Goal: Information Seeking & Learning: Find specific page/section

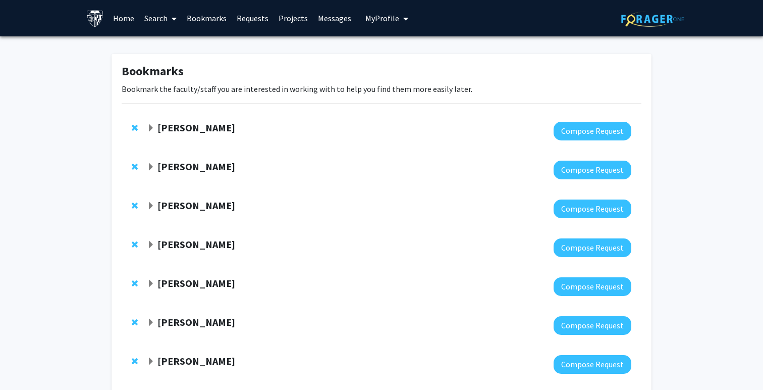
scroll to position [27, 0]
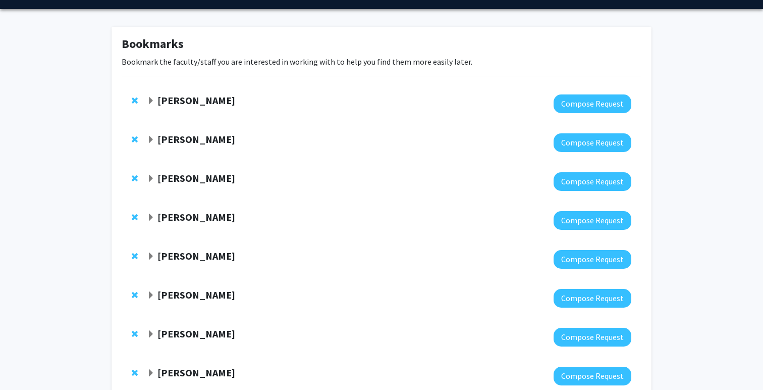
click at [147, 177] on span "Expand Raj Mukherjee Bookmark" at bounding box center [151, 179] width 8 height 8
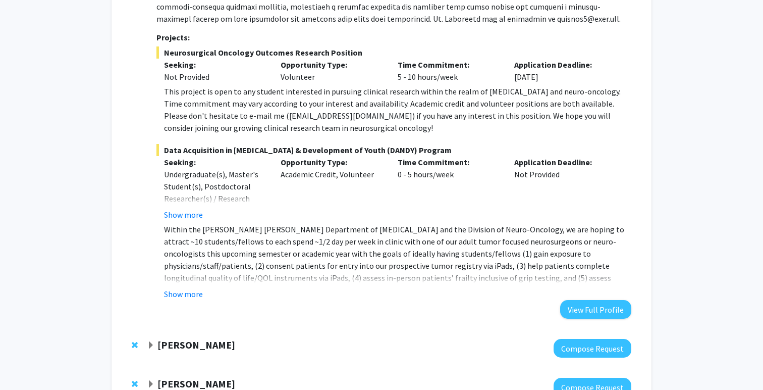
scroll to position [310, 0]
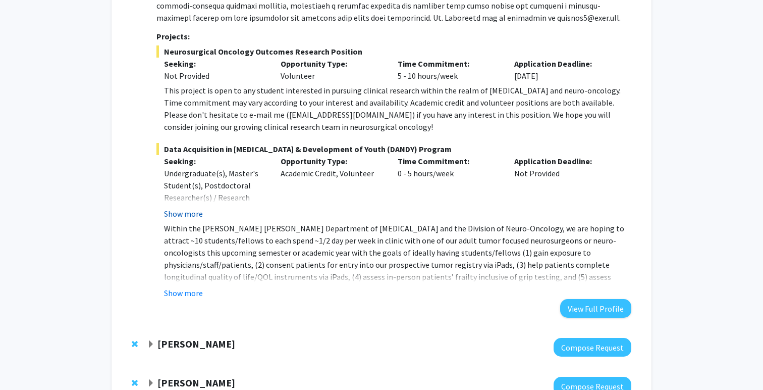
click at [186, 214] on button "Show more" at bounding box center [183, 213] width 39 height 12
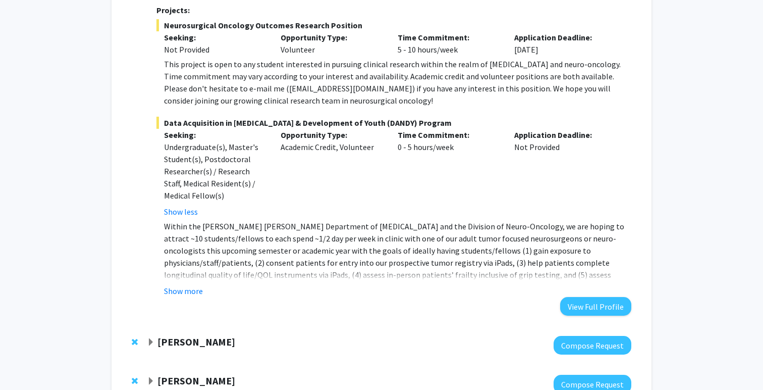
scroll to position [341, 0]
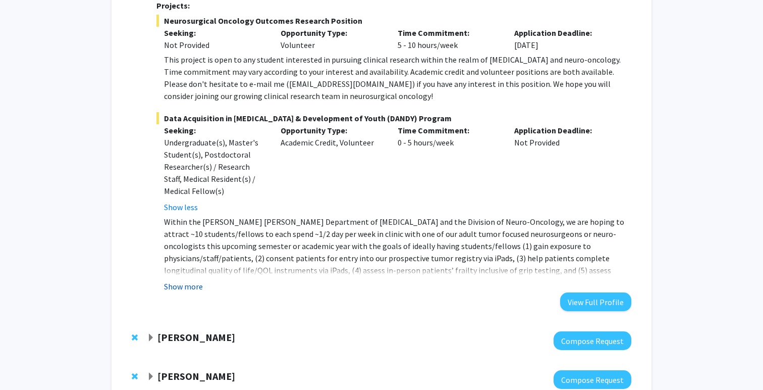
click at [197, 283] on button "Show more" at bounding box center [183, 286] width 39 height 12
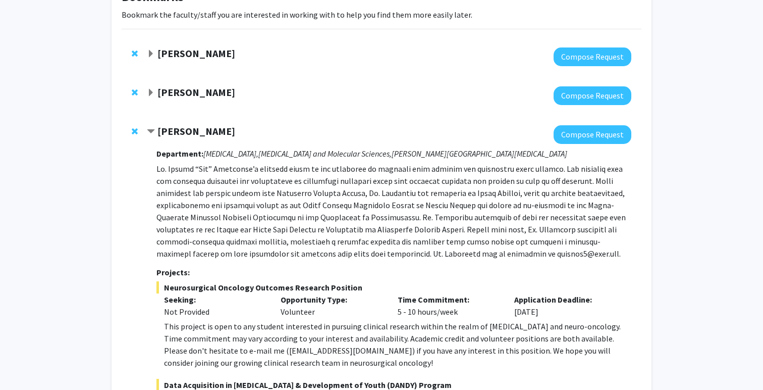
scroll to position [68, 0]
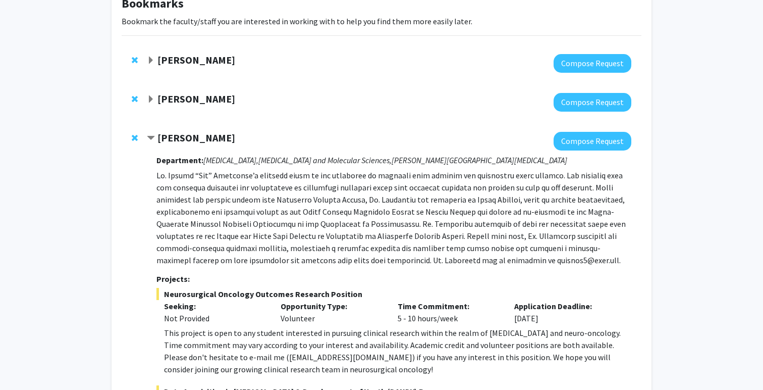
click at [154, 135] on span "Contract Raj Mukherjee Bookmark" at bounding box center [151, 138] width 8 height 8
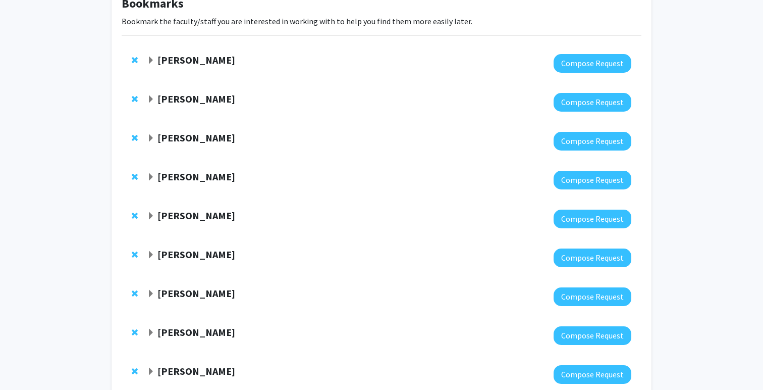
click at [154, 174] on span "Expand Ishan Barman Bookmark" at bounding box center [151, 177] width 8 height 8
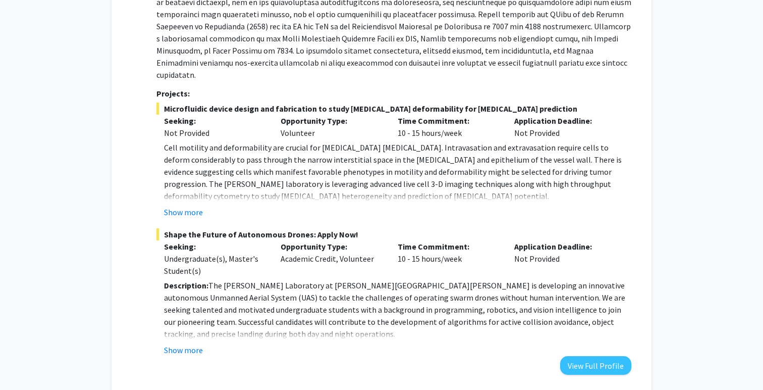
scroll to position [321, 0]
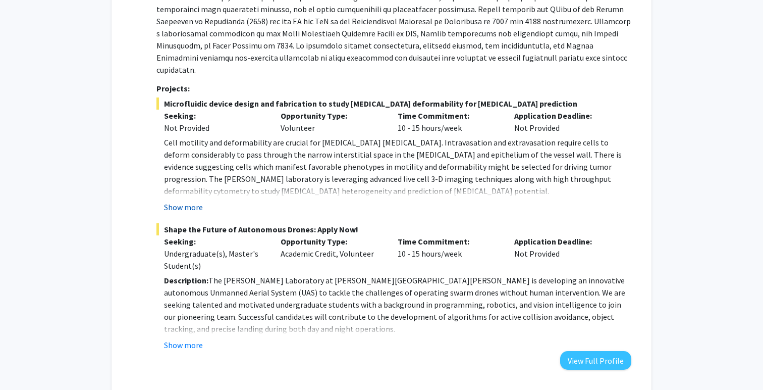
click at [189, 201] on button "Show more" at bounding box center [183, 207] width 39 height 12
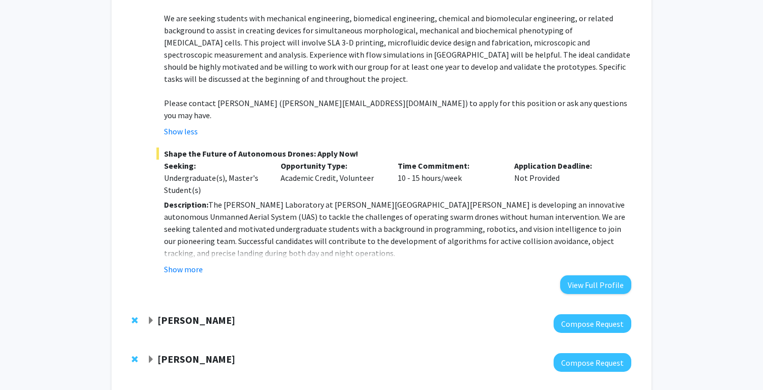
scroll to position [518, 0]
click at [179, 263] on button "Show more" at bounding box center [183, 269] width 39 height 12
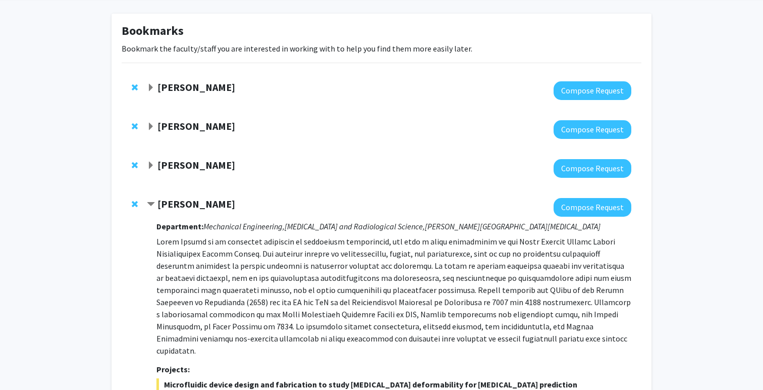
scroll to position [32, 0]
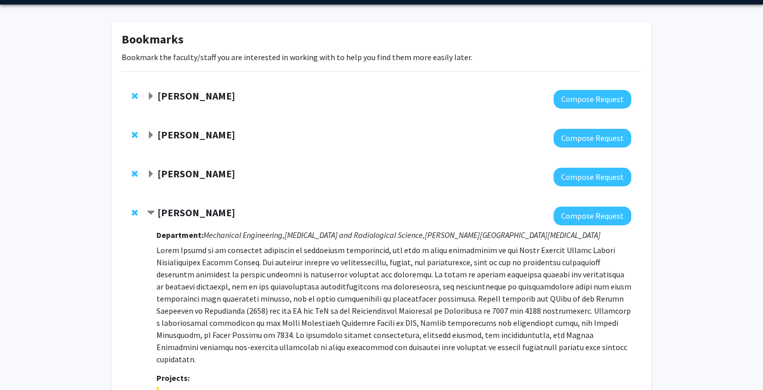
click at [150, 211] on span "Contract Ishan Barman Bookmark" at bounding box center [151, 213] width 8 height 8
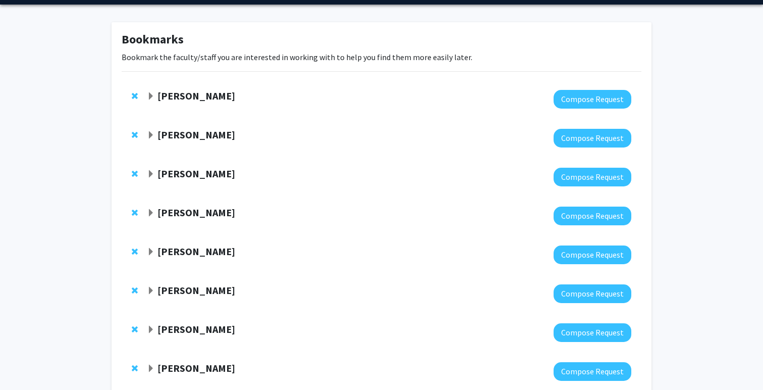
click at [151, 252] on span "Expand Sixuan Li Bookmark" at bounding box center [151, 252] width 8 height 8
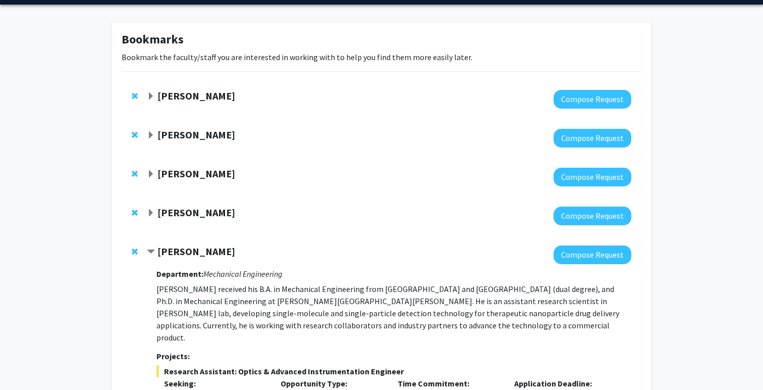
click at [151, 252] on span "Contract Sixuan Li Bookmark" at bounding box center [151, 252] width 8 height 8
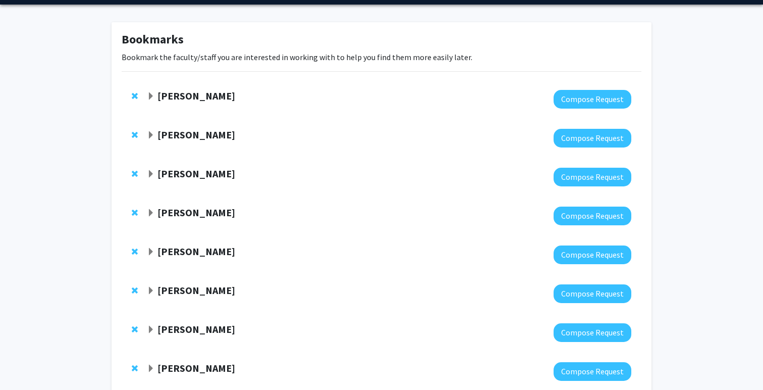
click at [157, 295] on div "[PERSON_NAME]" at bounding box center [256, 290] width 218 height 13
click at [153, 326] on span "Expand Joann Bodurtha Bookmark" at bounding box center [151, 330] width 8 height 8
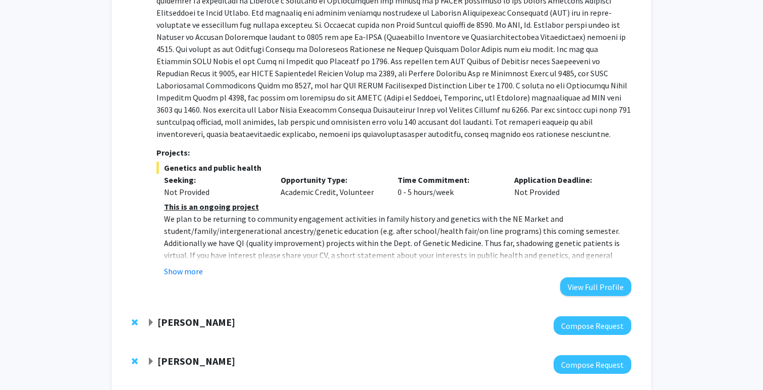
scroll to position [473, 0]
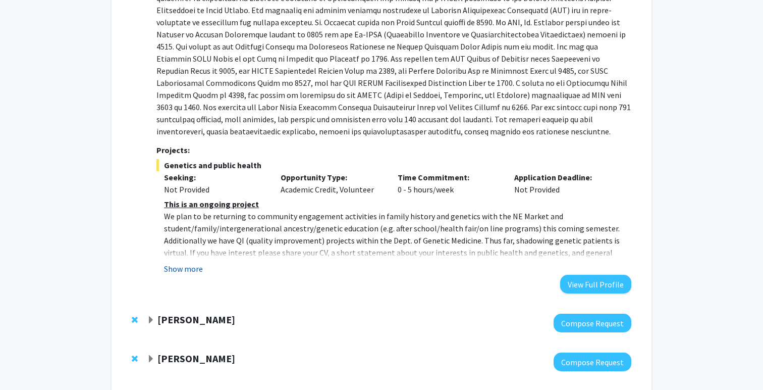
click at [191, 273] on button "Show more" at bounding box center [183, 269] width 39 height 12
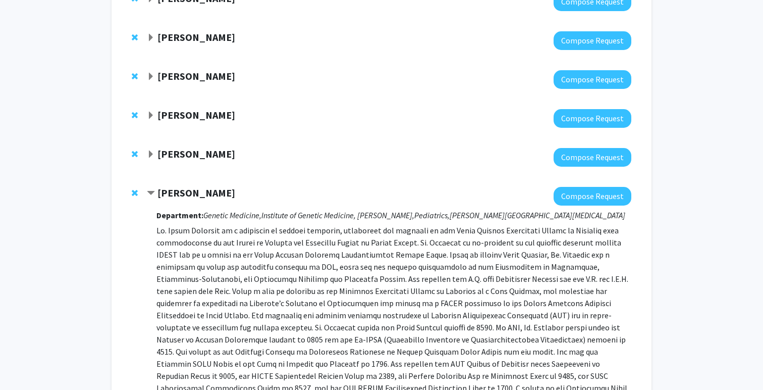
scroll to position [136, 0]
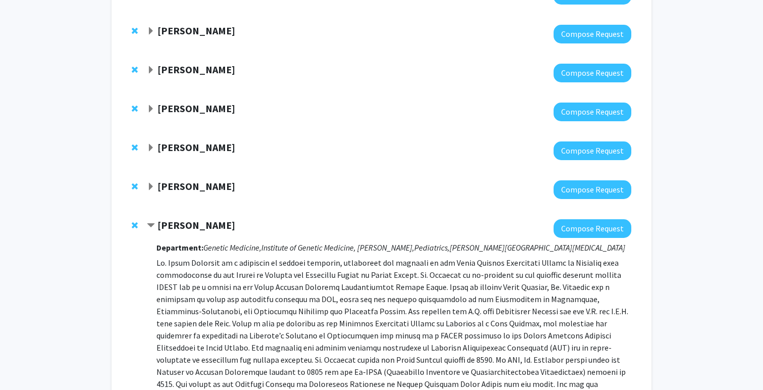
click at [154, 224] on span "Contract Joann Bodurtha Bookmark" at bounding box center [151, 226] width 8 height 8
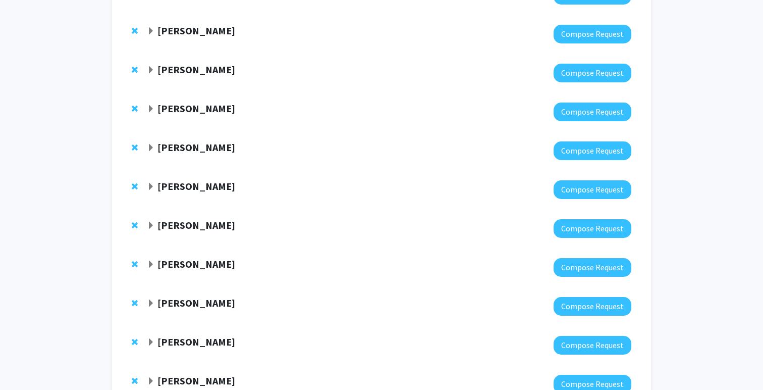
scroll to position [157, 0]
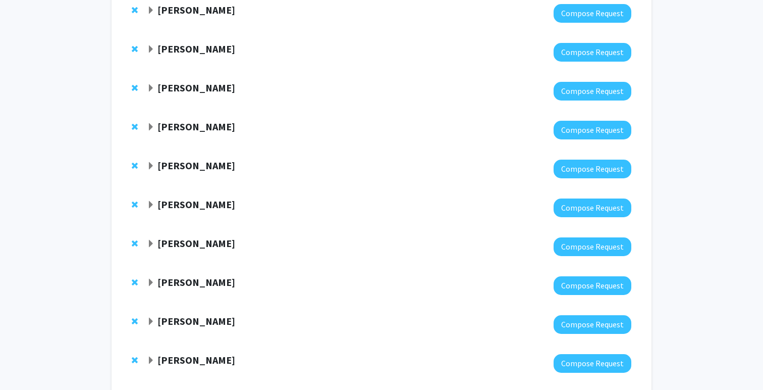
click at [157, 242] on div "[PERSON_NAME]" at bounding box center [256, 243] width 218 height 13
click at [153, 243] on span "Expand Jean Kim Bookmark" at bounding box center [151, 244] width 8 height 8
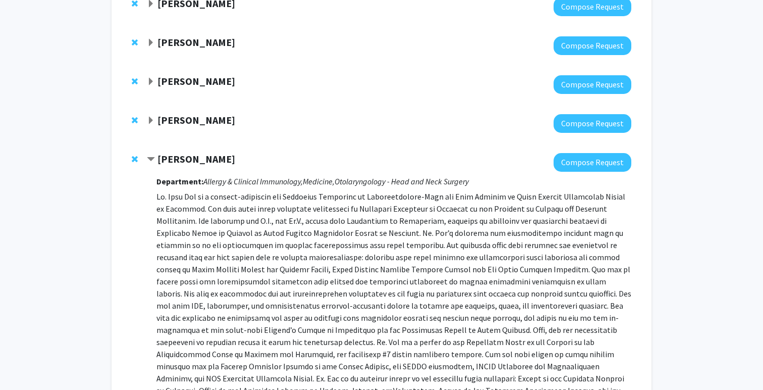
scroll to position [239, 0]
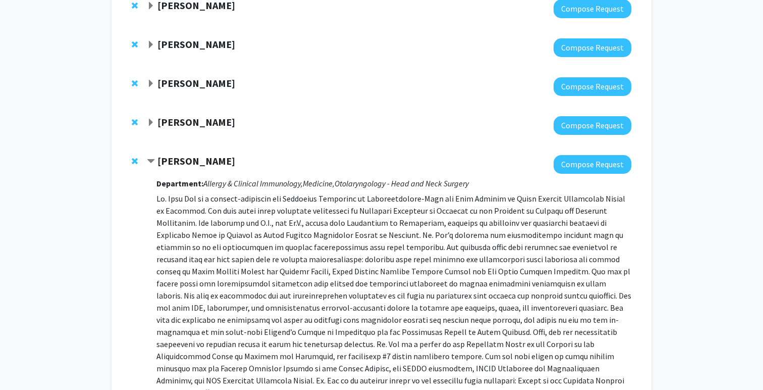
click at [151, 158] on span "Contract Jean Kim Bookmark" at bounding box center [151, 162] width 8 height 8
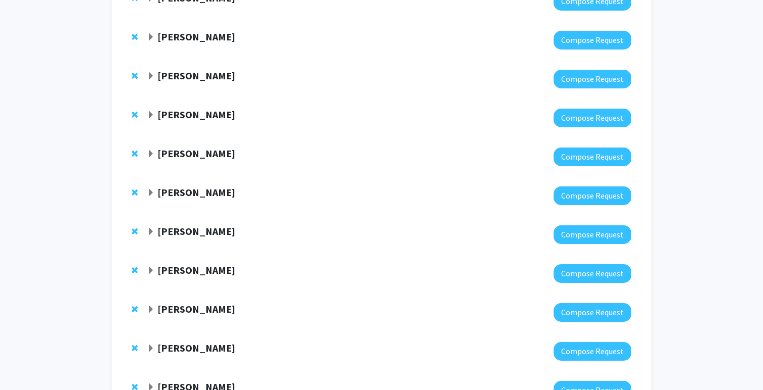
scroll to position [297, 0]
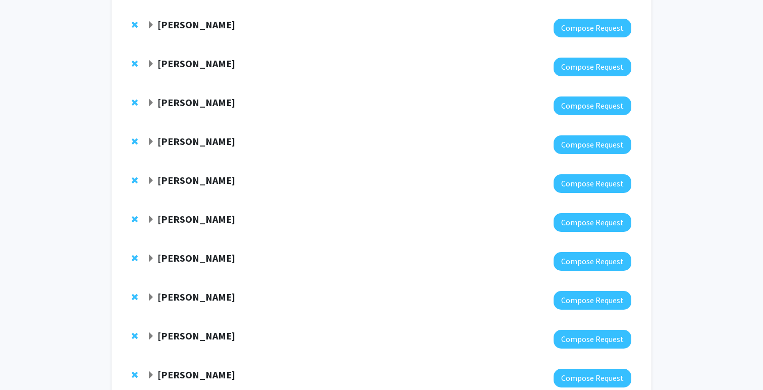
click at [149, 143] on span "Expand Anthony K. L. Leung Bookmark" at bounding box center [151, 142] width 8 height 8
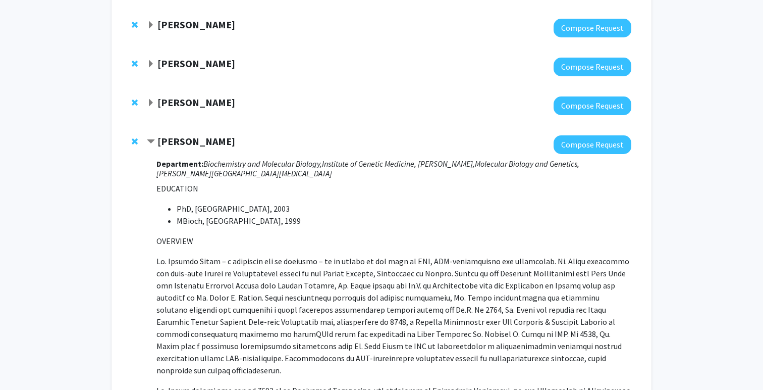
click at [149, 143] on span "Contract Anthony K. L. Leung Bookmark" at bounding box center [151, 142] width 8 height 8
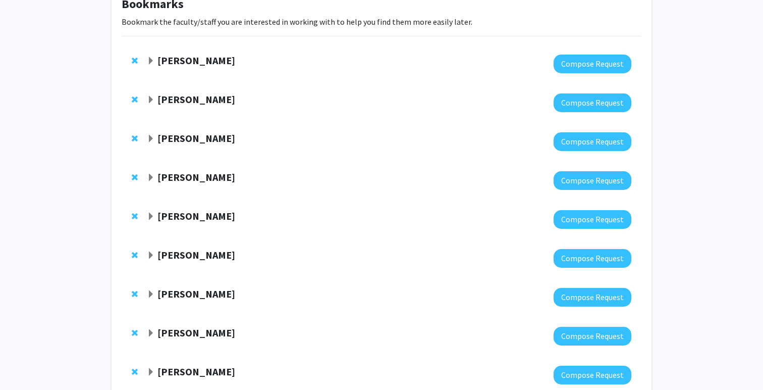
scroll to position [0, 0]
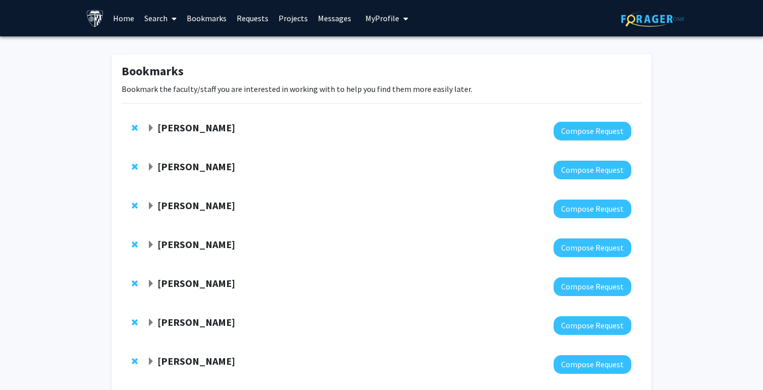
click at [149, 194] on div "Raj Mukherjee Compose Request" at bounding box center [382, 208] width 520 height 39
click at [149, 205] on span "Expand Raj Mukherjee Bookmark" at bounding box center [151, 206] width 8 height 8
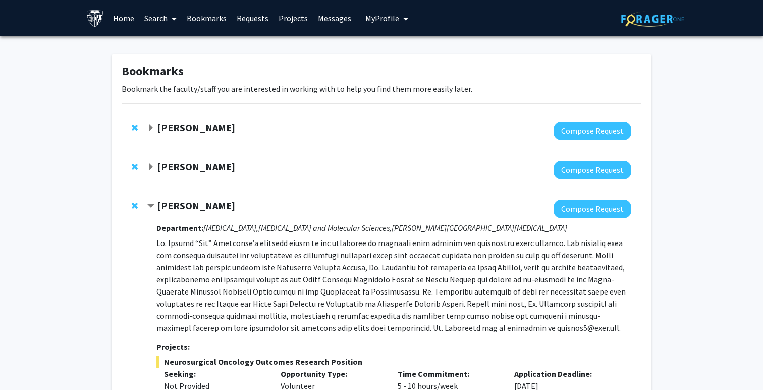
click at [151, 169] on span "Expand Jeffrey Tornheim Bookmark" at bounding box center [151, 167] width 8 height 8
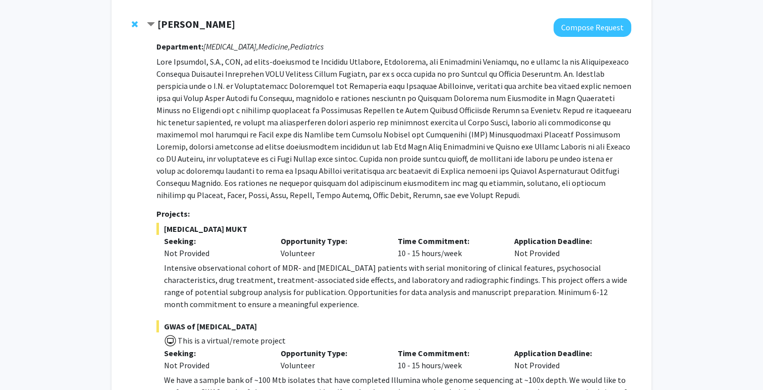
scroll to position [158, 0]
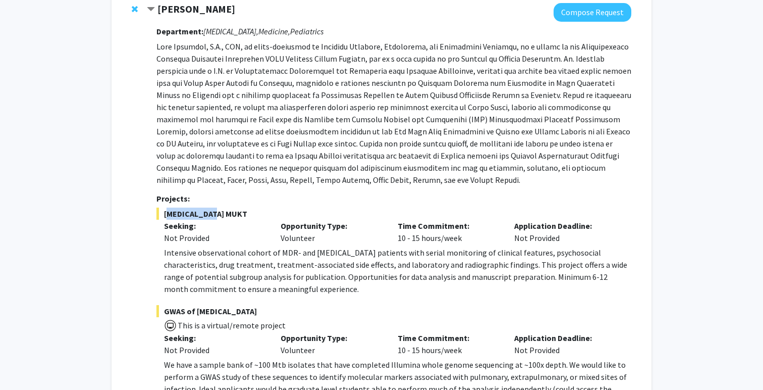
drag, startPoint x: 164, startPoint y: 214, endPoint x: 221, endPoint y: 211, distance: 56.6
click at [221, 211] on span "[MEDICAL_DATA] MUKT" at bounding box center [394, 213] width 475 height 12
copy span "[MEDICAL_DATA] MUKT"
click at [351, 158] on p at bounding box center [394, 112] width 475 height 145
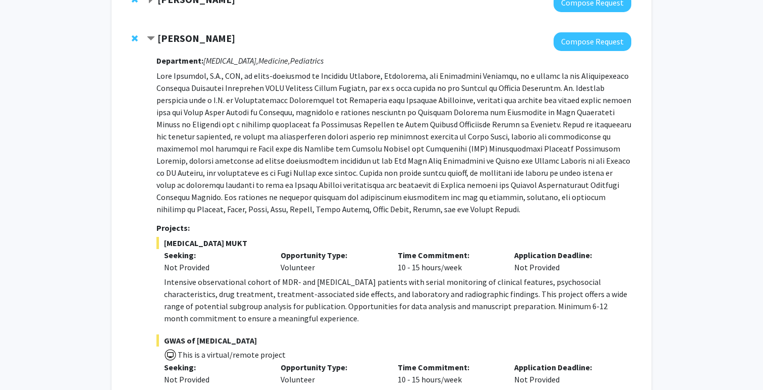
click at [152, 35] on span "Contract Jeffrey Tornheim Bookmark" at bounding box center [151, 39] width 8 height 8
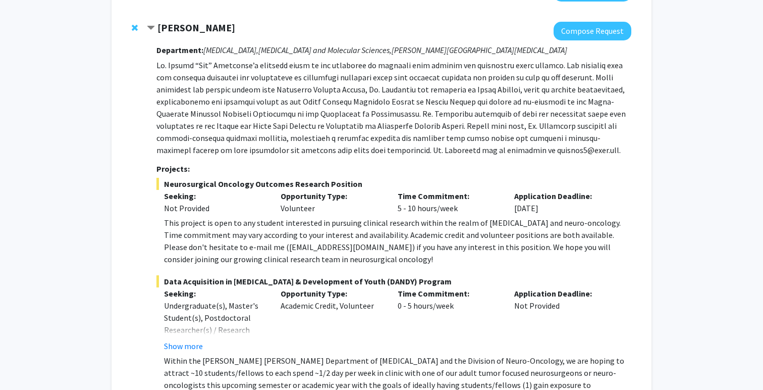
scroll to position [191, 0]
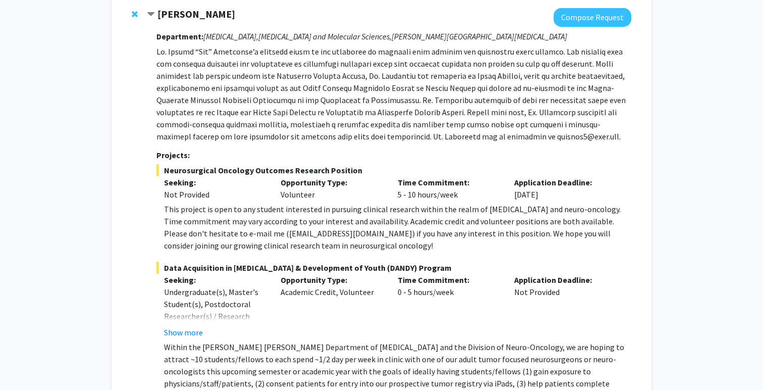
drag, startPoint x: 164, startPoint y: 171, endPoint x: 360, endPoint y: 164, distance: 196.5
click at [360, 164] on span "Neurosurgical Oncology Outcomes Research Position" at bounding box center [394, 170] width 475 height 12
drag, startPoint x: 164, startPoint y: 171, endPoint x: 351, endPoint y: 173, distance: 187.3
click at [351, 173] on span "Neurosurgical Oncology Outcomes Research Position" at bounding box center [394, 170] width 475 height 12
copy span "Neurosurgical Oncology Outcomes Research Position"
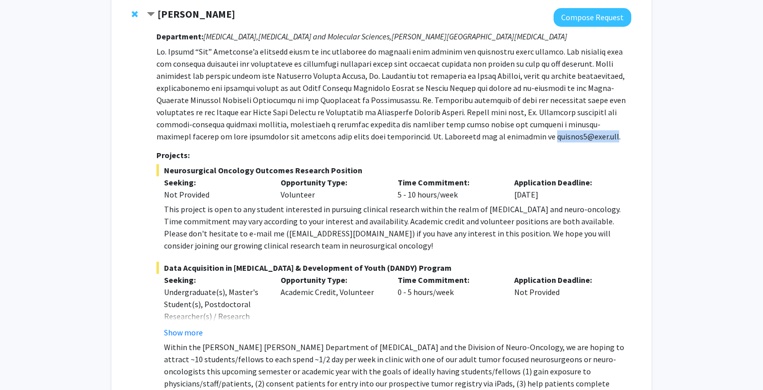
drag, startPoint x: 403, startPoint y: 138, endPoint x: 472, endPoint y: 135, distance: 68.7
click at [472, 135] on p at bounding box center [394, 93] width 475 height 97
copy p "dmukher1@jhmi.edu"
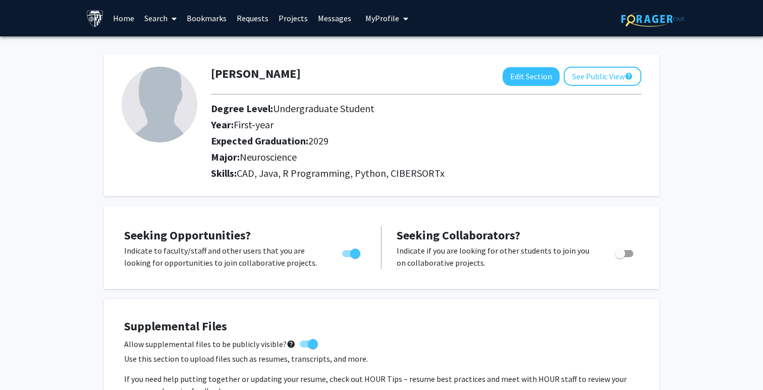
click at [160, 16] on link "Search" at bounding box center [160, 18] width 42 height 35
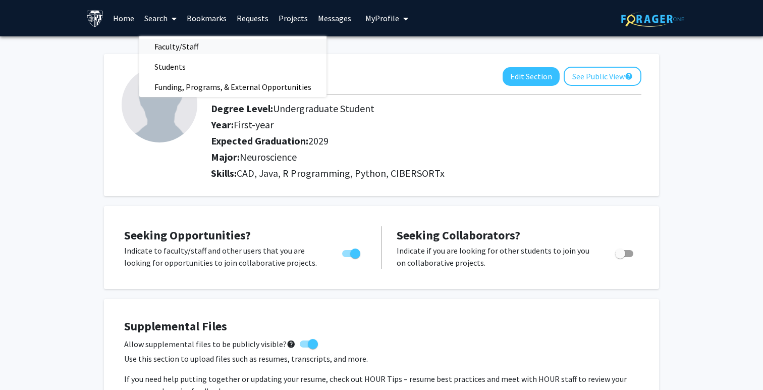
click at [160, 47] on span "Faculty/Staff" at bounding box center [176, 46] width 74 height 20
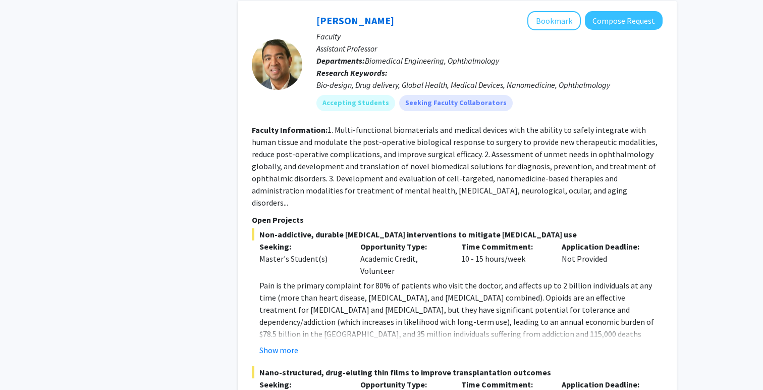
scroll to position [4233, 0]
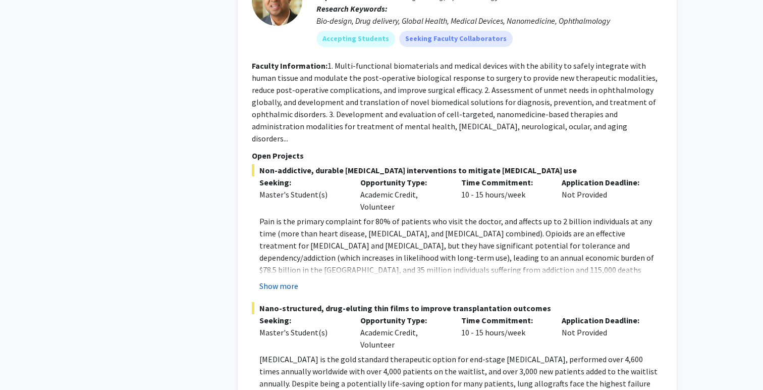
click at [280, 280] on button "Show more" at bounding box center [278, 286] width 39 height 12
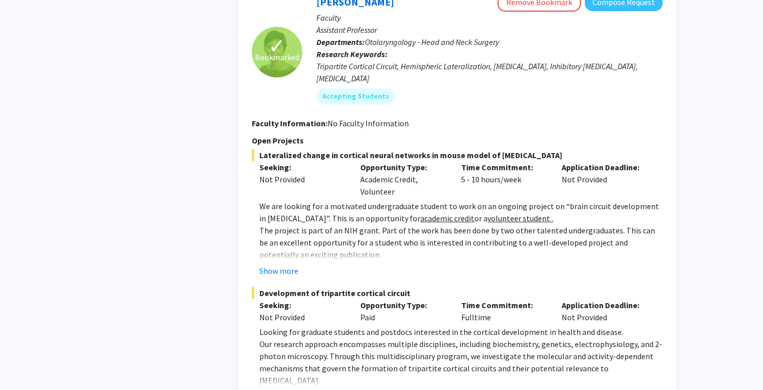
scroll to position [4960, 0]
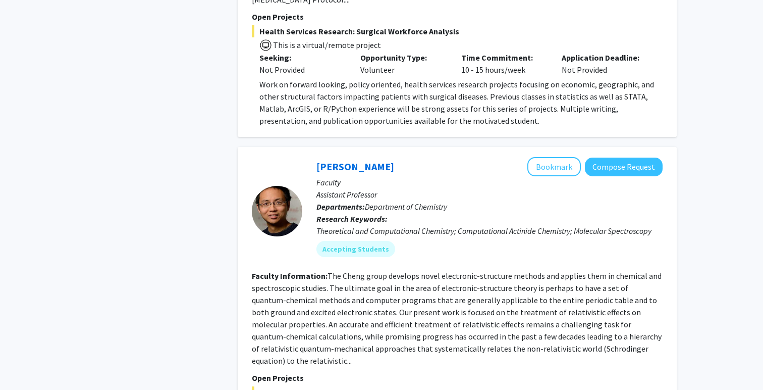
scroll to position [762, 0]
